Goal: Entertainment & Leisure: Consume media (video, audio)

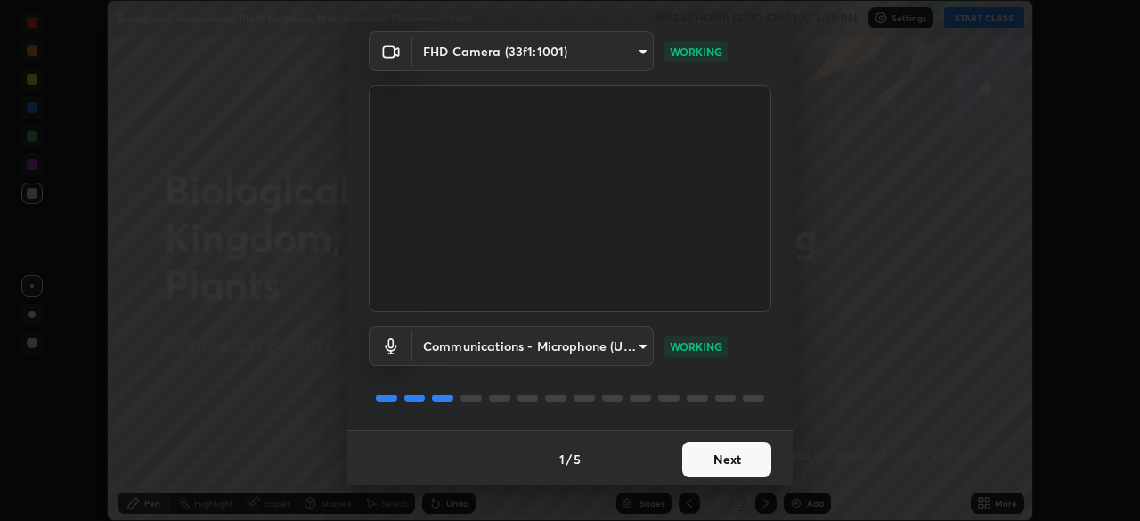
scroll to position [63, 0]
click at [693, 458] on button "Next" at bounding box center [726, 458] width 89 height 36
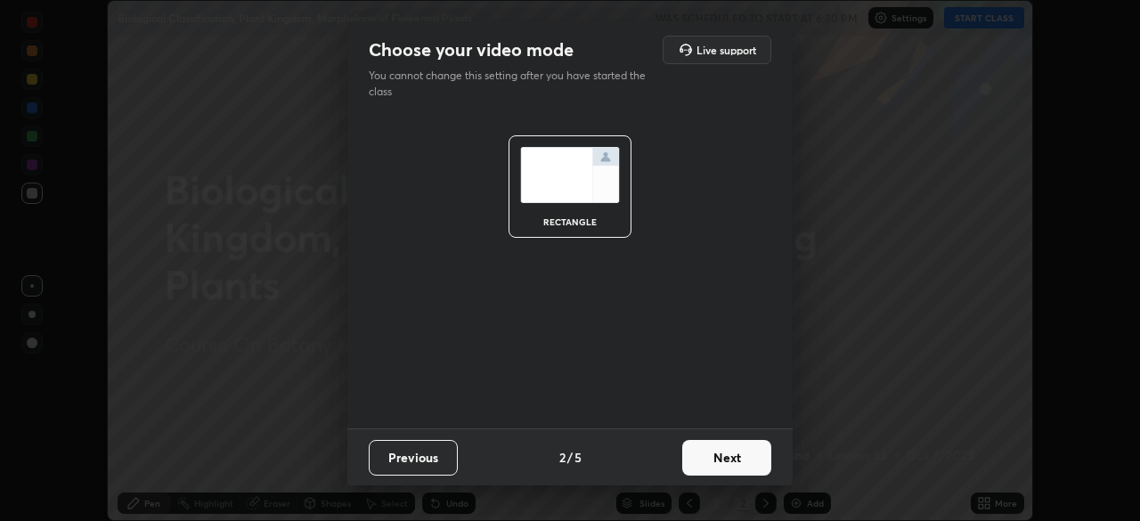
scroll to position [0, 0]
click at [689, 452] on button "Next" at bounding box center [726, 458] width 89 height 36
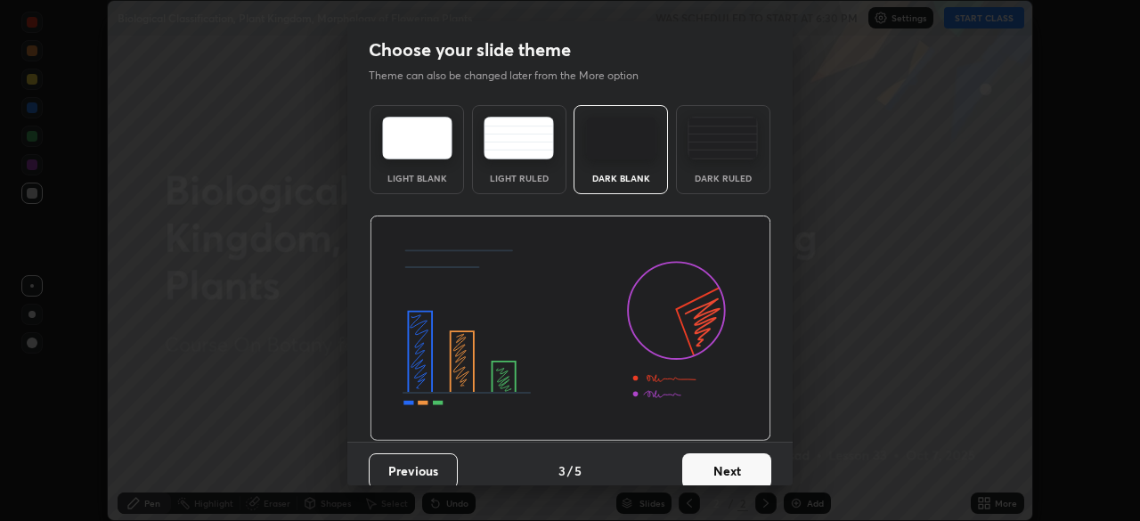
click at [697, 467] on button "Next" at bounding box center [726, 471] width 89 height 36
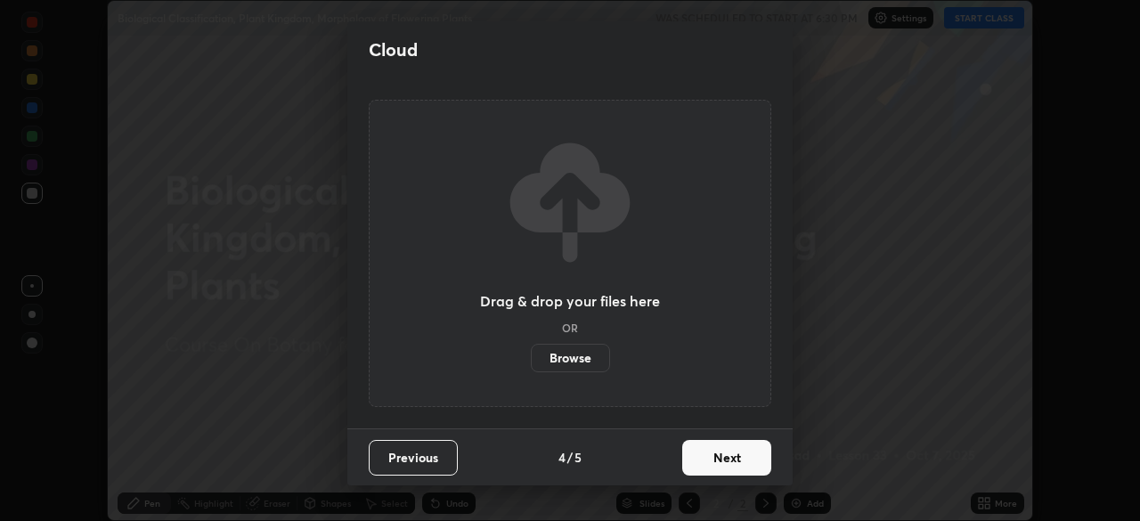
click at [697, 467] on button "Next" at bounding box center [726, 458] width 89 height 36
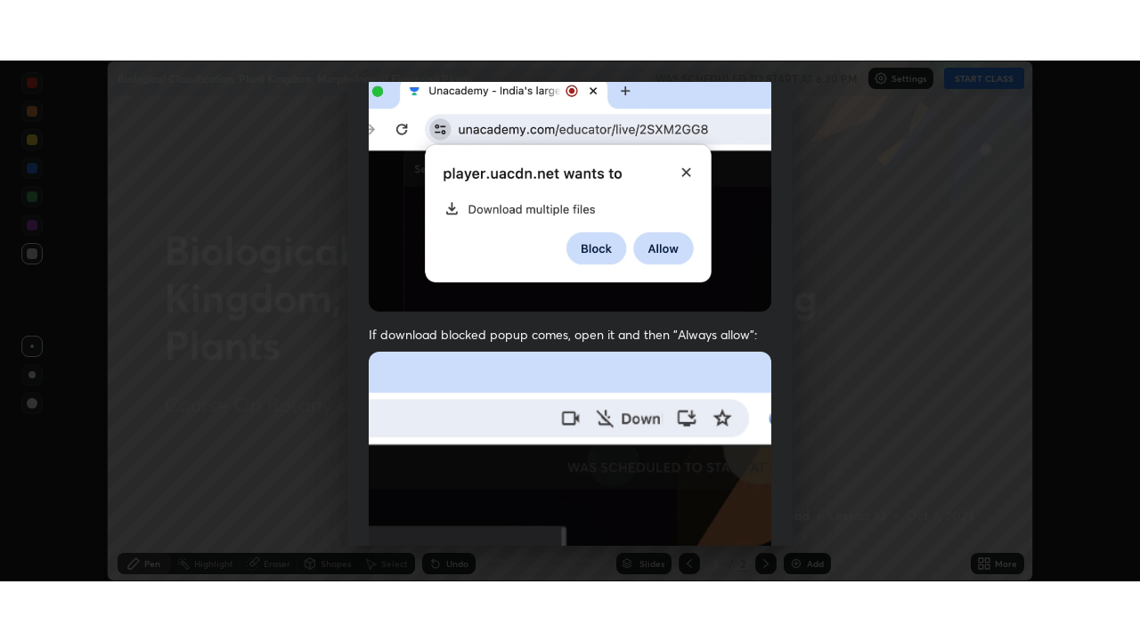
scroll to position [427, 0]
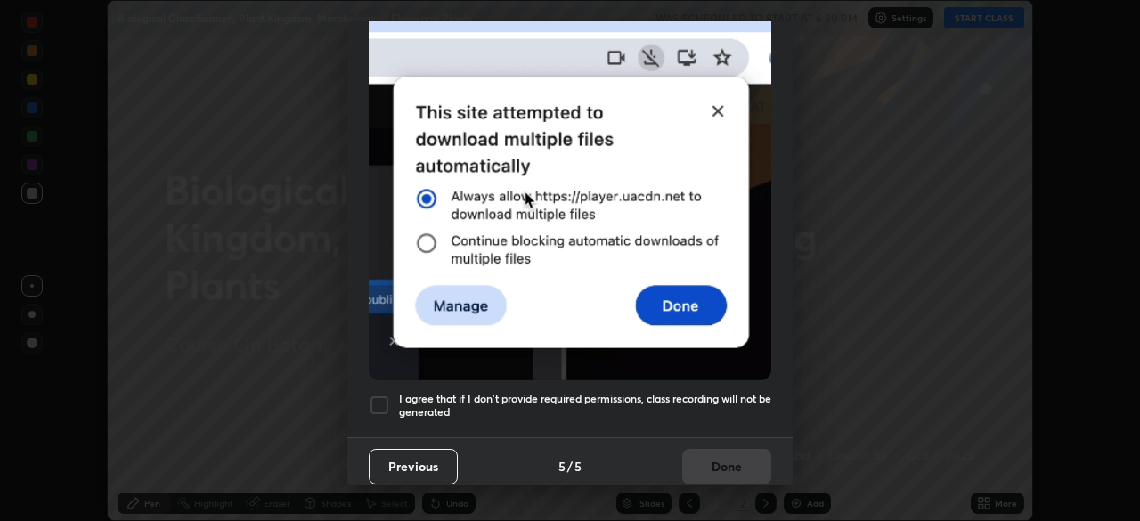
click at [381, 395] on div at bounding box center [379, 405] width 21 height 21
click at [701, 457] on button "Done" at bounding box center [726, 467] width 89 height 36
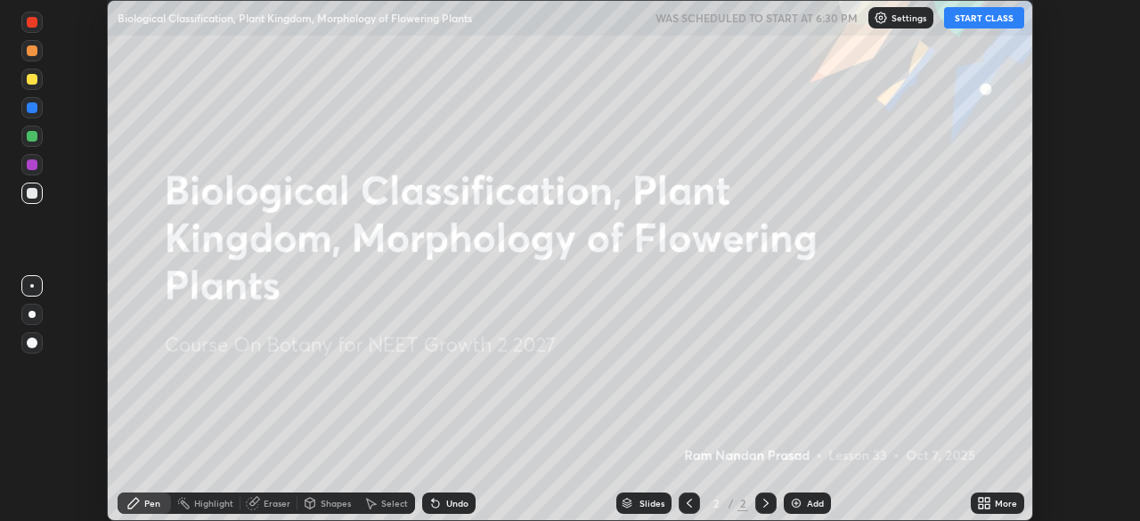
click at [965, 15] on button "START CLASS" at bounding box center [984, 17] width 80 height 21
click at [998, 500] on div "More" at bounding box center [1006, 503] width 22 height 9
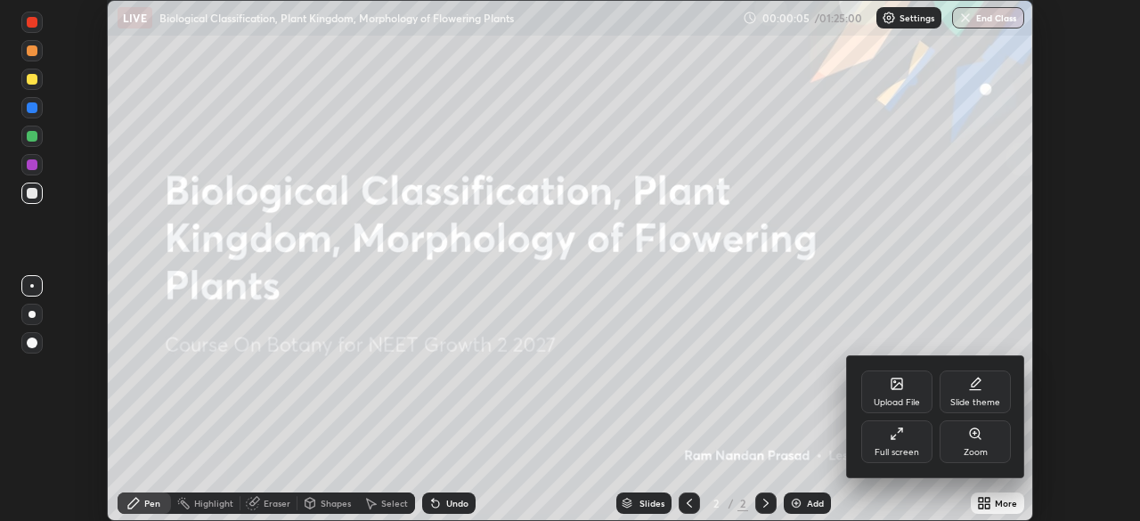
click at [887, 448] on div "Full screen" at bounding box center [897, 452] width 45 height 9
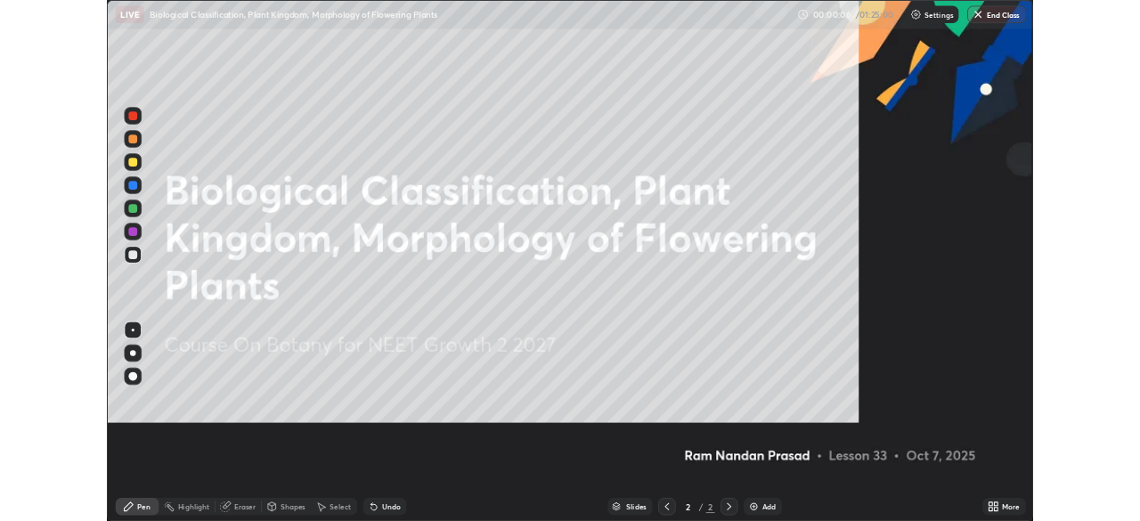
scroll to position [641, 1140]
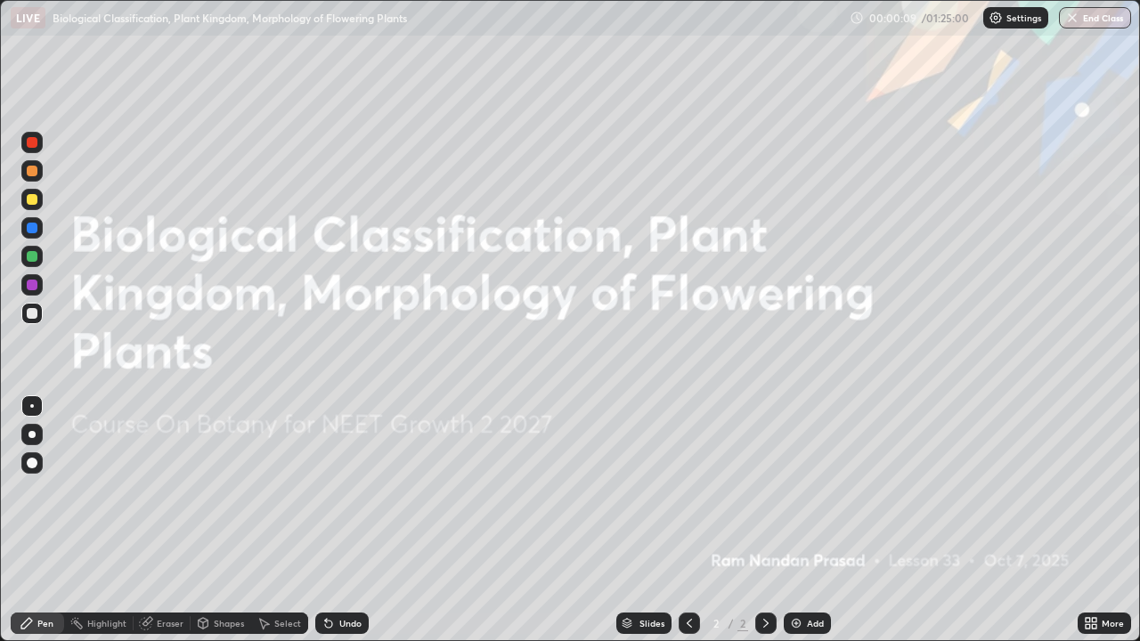
click at [1097, 520] on icon at bounding box center [1094, 626] width 4 height 4
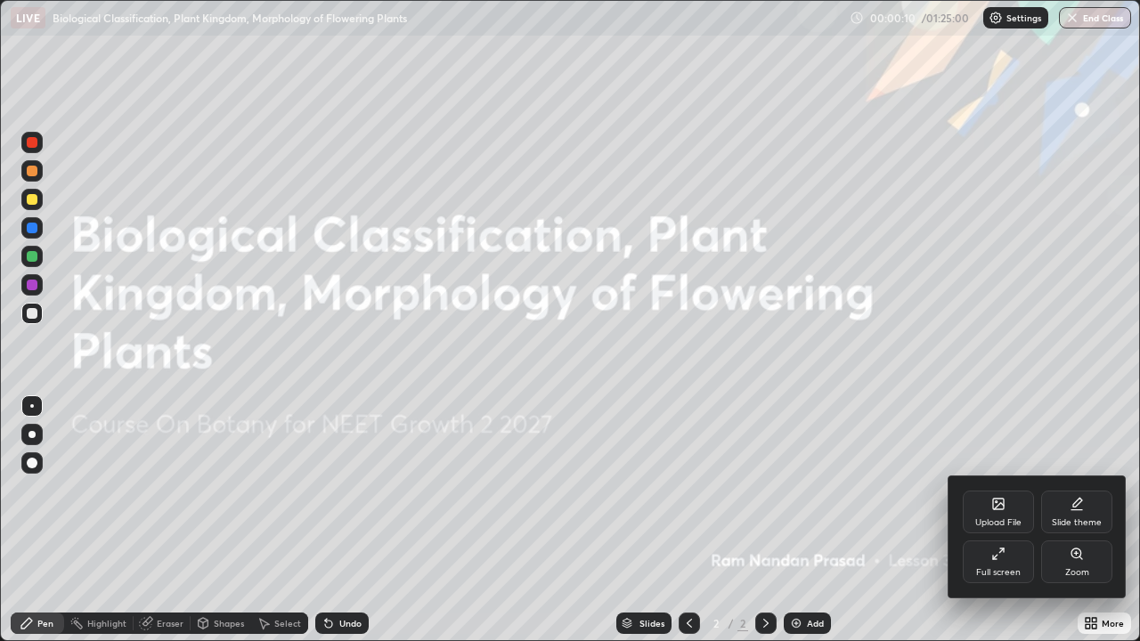
click at [983, 520] on div "Full screen" at bounding box center [998, 562] width 71 height 43
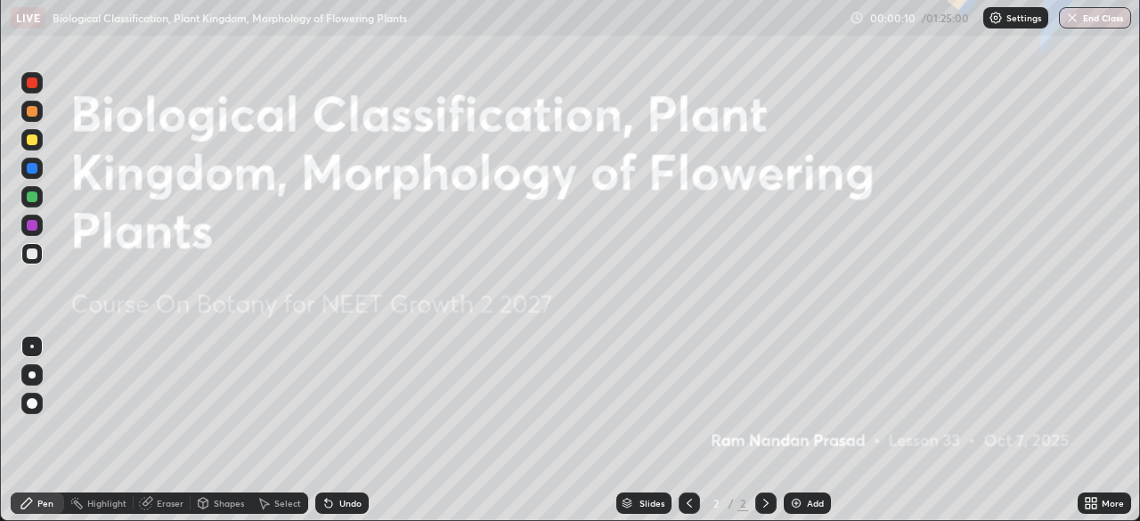
scroll to position [88555, 87936]
